Goal: Information Seeking & Learning: Learn about a topic

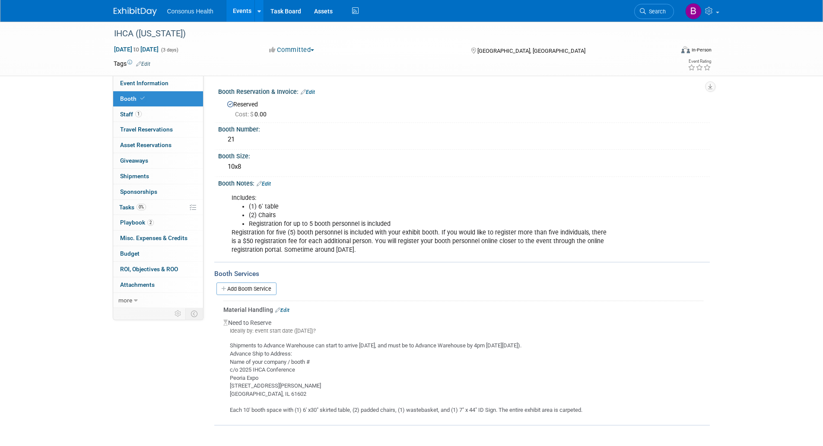
click at [240, 10] on link "Events" at bounding box center [242, 11] width 32 height 22
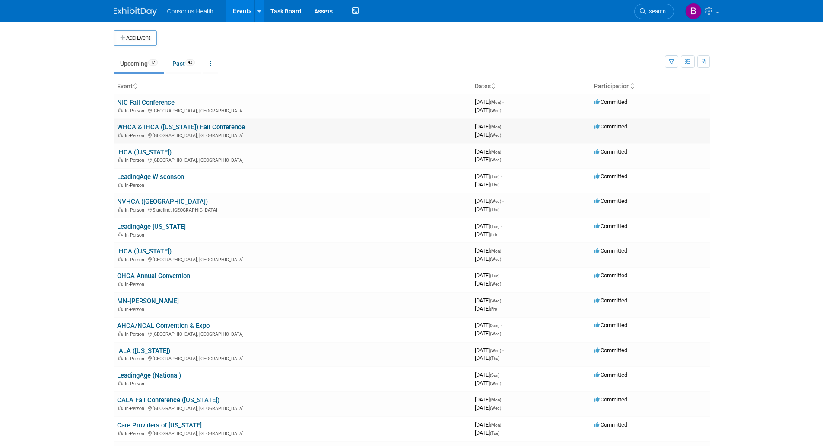
click at [141, 127] on link "WHCA & IHCA ([US_STATE]) Fall Conference" at bounding box center [181, 127] width 128 height 8
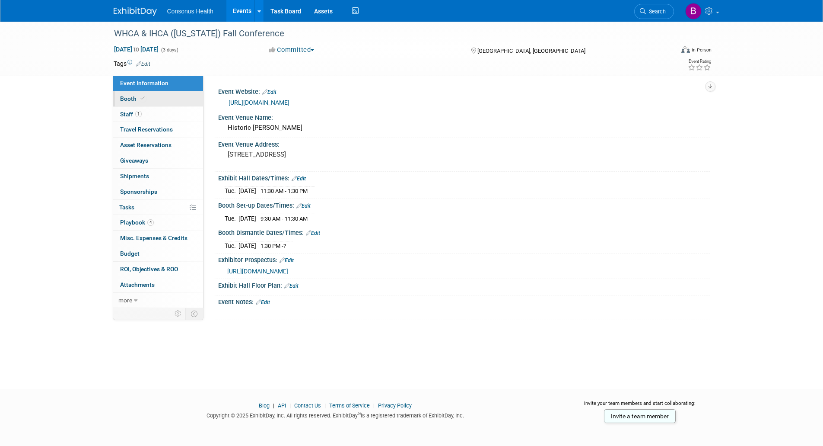
click at [129, 97] on span "Booth" at bounding box center [133, 98] width 26 height 7
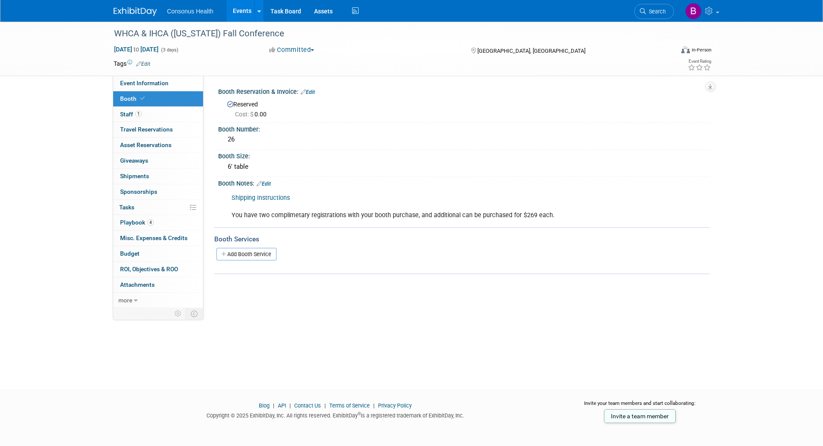
click at [244, 197] on link "Shipping Instructions" at bounding box center [261, 197] width 58 height 7
click at [252, 200] on link "Shipping Instructions" at bounding box center [261, 197] width 58 height 7
click at [238, 12] on link "Events" at bounding box center [242, 11] width 32 height 22
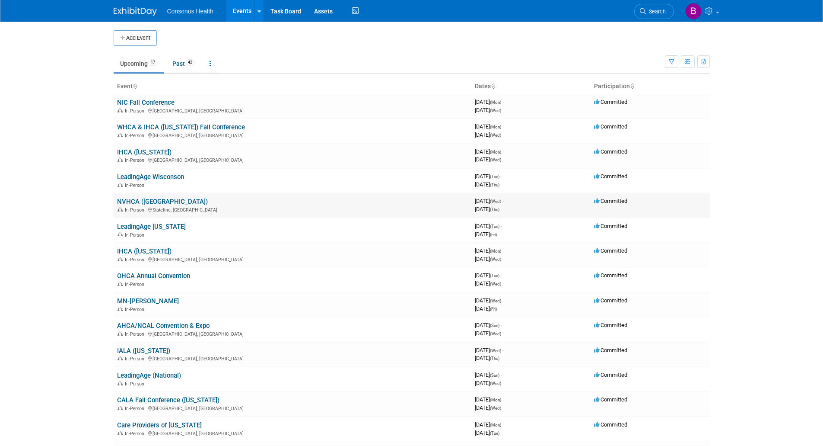
click at [135, 201] on link "NVHCA ([GEOGRAPHIC_DATA])" at bounding box center [162, 202] width 91 height 8
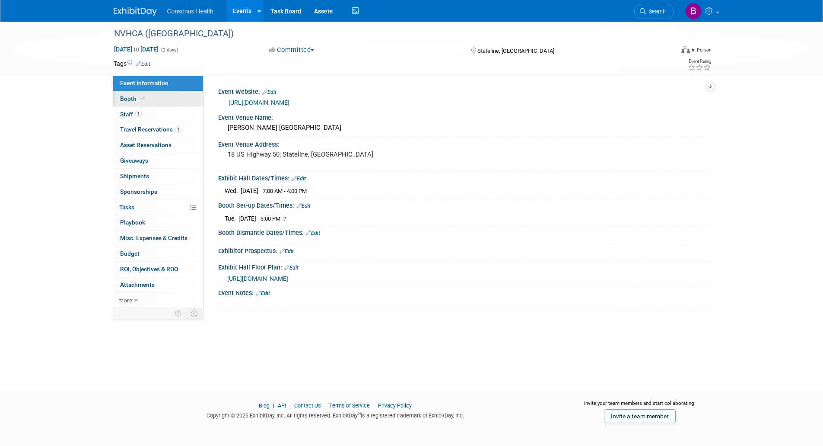
click at [124, 101] on span "Booth" at bounding box center [133, 98] width 26 height 7
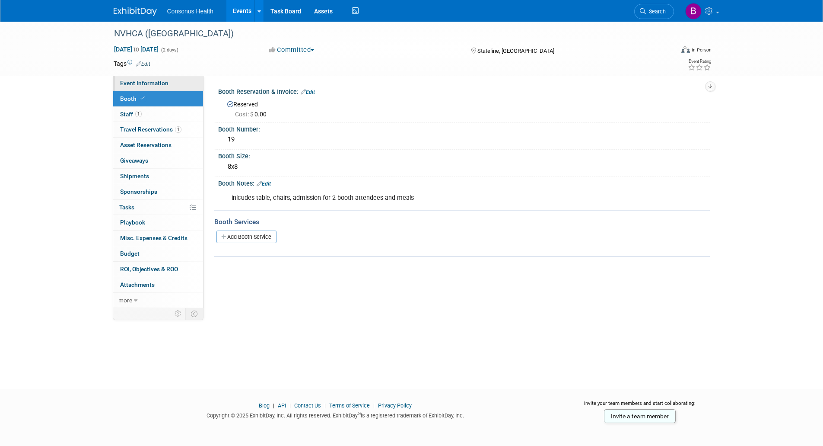
click at [125, 81] on span "Event Information" at bounding box center [144, 83] width 48 height 7
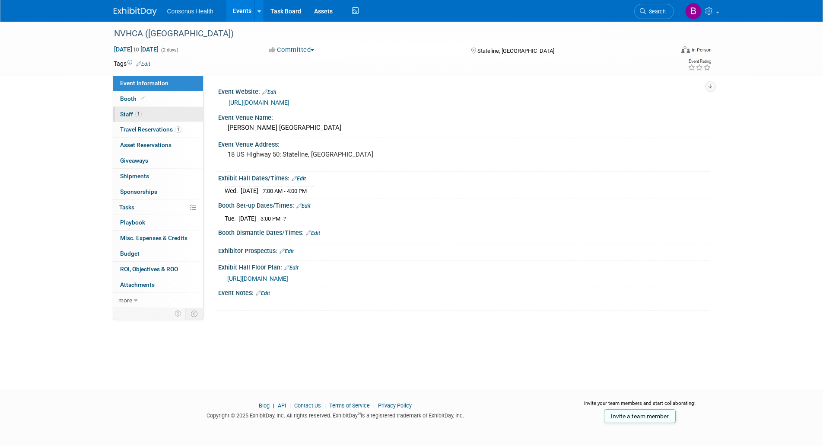
click at [125, 113] on span "Staff 1" at bounding box center [131, 114] width 22 height 7
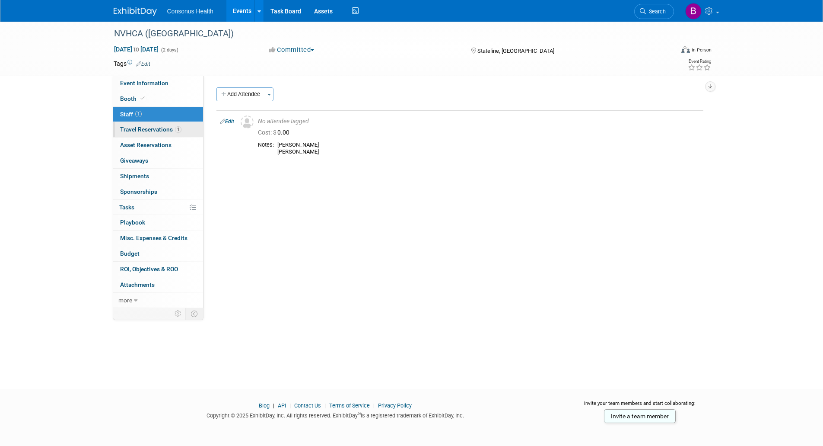
click at [127, 128] on span "Travel Reservations 1" at bounding box center [150, 129] width 61 height 7
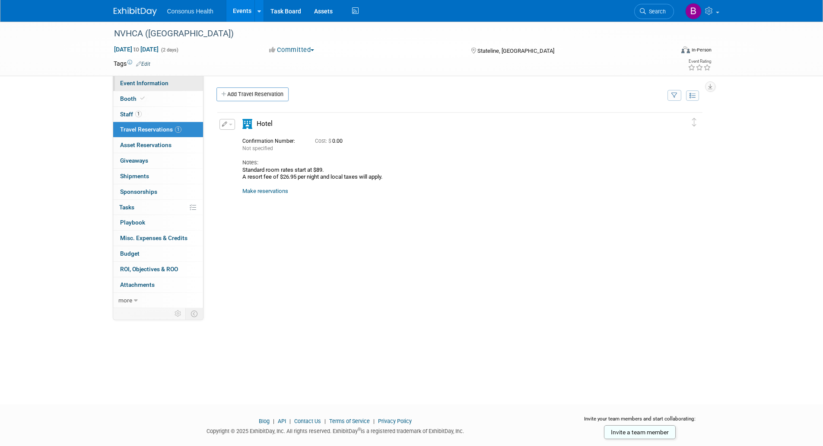
click at [131, 86] on span "Event Information" at bounding box center [144, 83] width 48 height 7
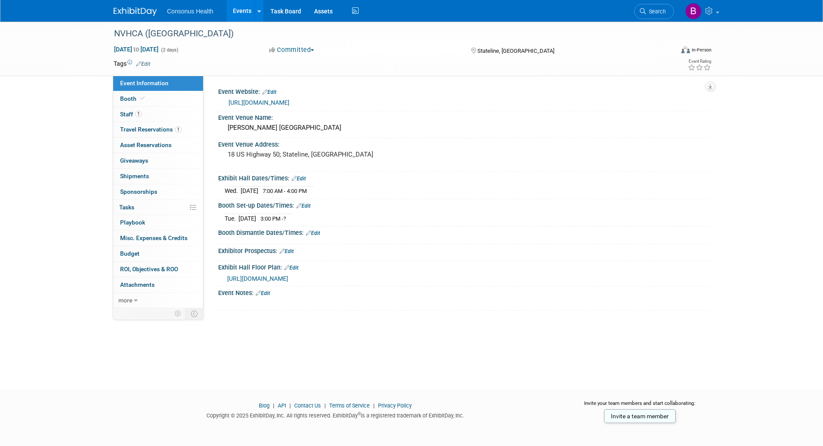
click at [259, 102] on link "[URL][DOMAIN_NAME]" at bounding box center [259, 102] width 61 height 7
click at [130, 99] on span "Booth" at bounding box center [133, 98] width 26 height 7
